Goal: Navigation & Orientation: Find specific page/section

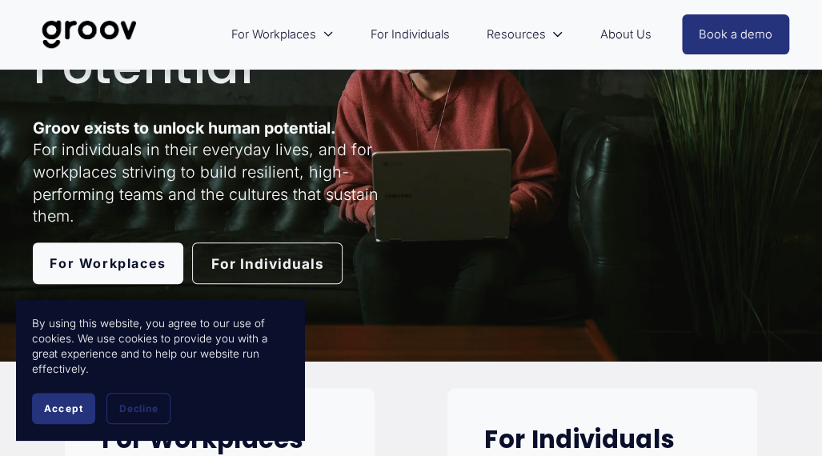
scroll to position [48, 0]
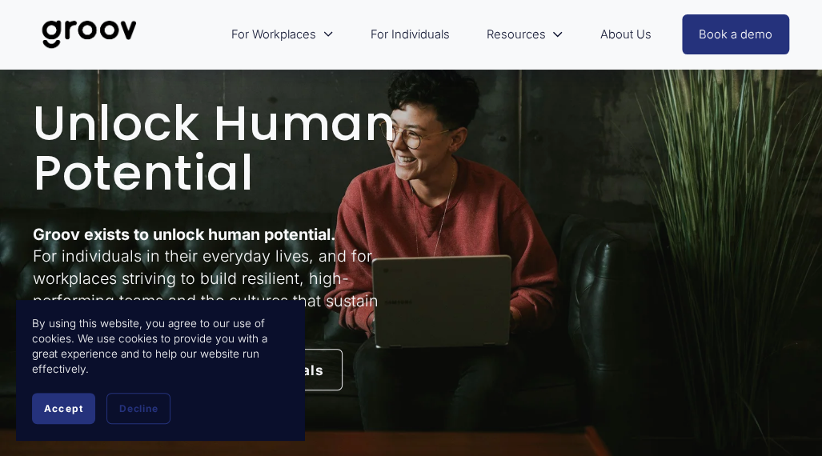
drag, startPoint x: 827, startPoint y: 27, endPoint x: 749, endPoint y: 33, distance: 78.6
click at [69, 420] on button "Accept" at bounding box center [63, 408] width 63 height 31
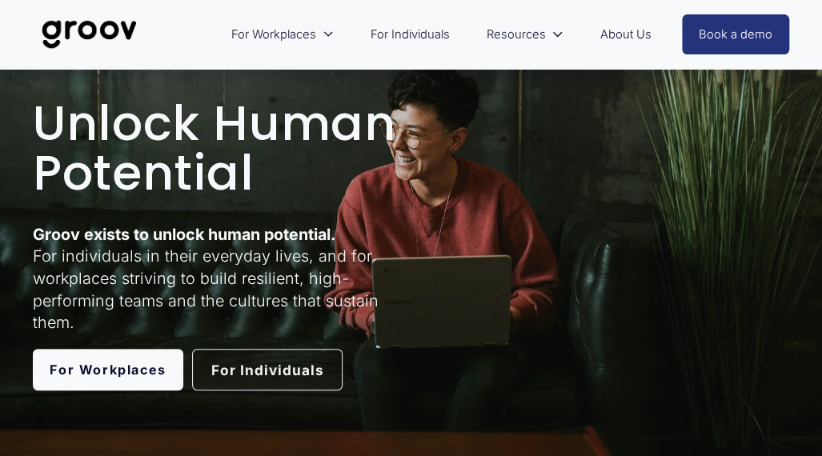
click at [314, 371] on link "For Individuals" at bounding box center [267, 370] width 150 height 42
